Goal: Task Accomplishment & Management: Use online tool/utility

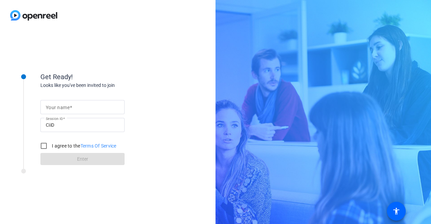
click at [95, 105] on input "Your name" at bounding box center [82, 107] width 73 height 8
type input "[PERSON_NAME]"
click at [48, 149] on input "I agree to the Terms Of Service" at bounding box center [43, 145] width 13 height 13
checkbox input "true"
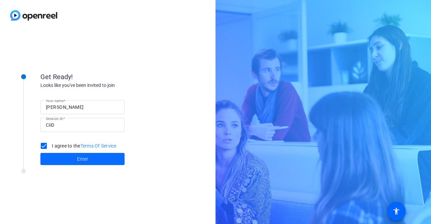
click at [71, 159] on span at bounding box center [82, 159] width 84 height 16
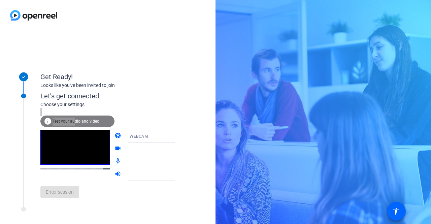
drag, startPoint x: 74, startPoint y: 119, endPoint x: 137, endPoint y: 103, distance: 65.5
click at [137, 103] on div "Let's get connected. Choose your settings info Test your audio and video camera…" at bounding box center [114, 147] width 148 height 112
click at [125, 111] on div "info Test your audio and video camera WEBCAM videocam HP 5MP Camera (30c9:0096)…" at bounding box center [114, 155] width 148 height 95
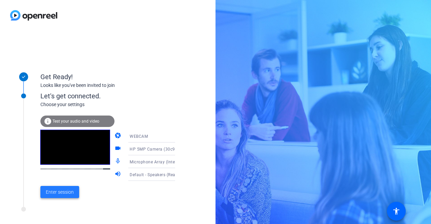
click at [63, 196] on span "Enter session" at bounding box center [60, 191] width 28 height 7
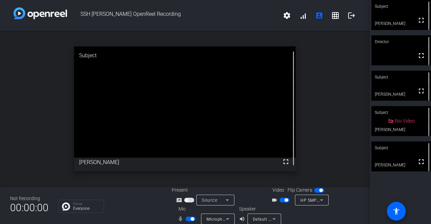
click at [343, 91] on div "open_in_new Subject fullscreen [PERSON_NAME]" at bounding box center [185, 109] width 370 height 156
